Goal: Task Accomplishment & Management: Use online tool/utility

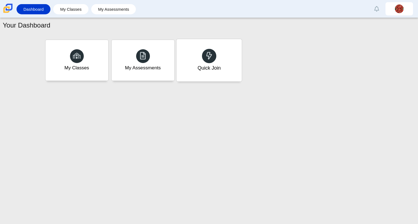
click at [197, 71] on div "Quick Join" at bounding box center [208, 67] width 23 height 7
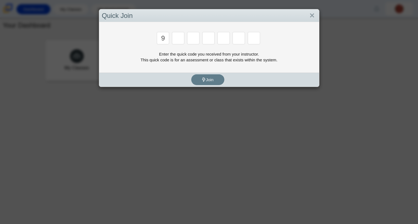
type input "9"
type input "p"
type input "y"
type input "8"
type input "6"
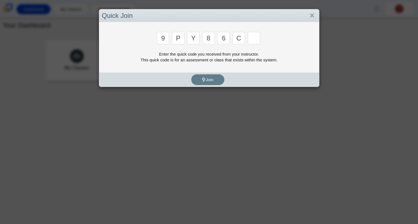
type input "c"
type input "9"
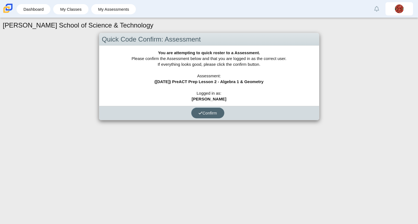
click at [202, 114] on span "Confirm" at bounding box center [207, 113] width 19 height 5
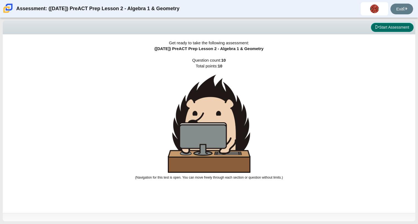
click at [413, 26] on button "Start Assessment" at bounding box center [392, 27] width 43 height 9
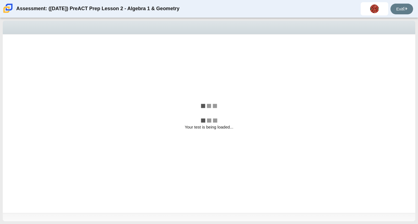
select select "bbf5d072-3e0b-44c4-9a12-6e7c9033f65b"
